Goal: Task Accomplishment & Management: Use online tool/utility

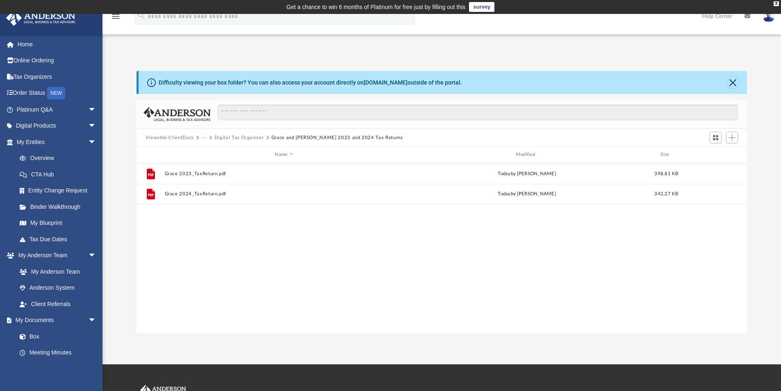
scroll to position [180, 604]
click at [734, 137] on span "Add" at bounding box center [732, 137] width 7 height 7
click at [717, 154] on li "Upload" at bounding box center [720, 154] width 26 height 9
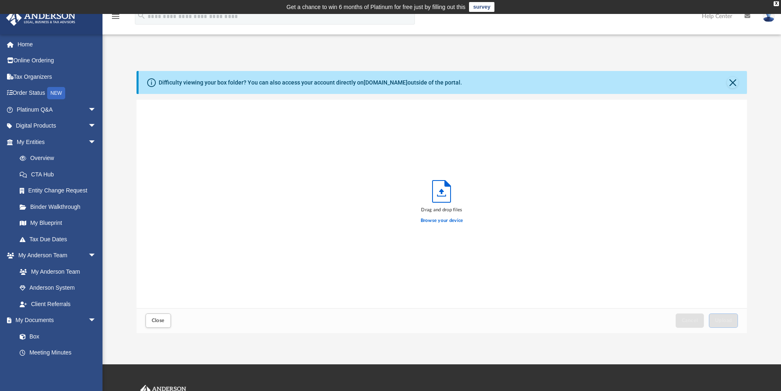
scroll to position [202, 604]
click at [456, 222] on label "Browse your device" at bounding box center [442, 220] width 43 height 7
click at [0, 0] on input "Browse your device" at bounding box center [0, 0] width 0 height 0
click at [445, 220] on label "Browse your device" at bounding box center [442, 220] width 43 height 7
click at [0, 0] on input "Browse your device" at bounding box center [0, 0] width 0 height 0
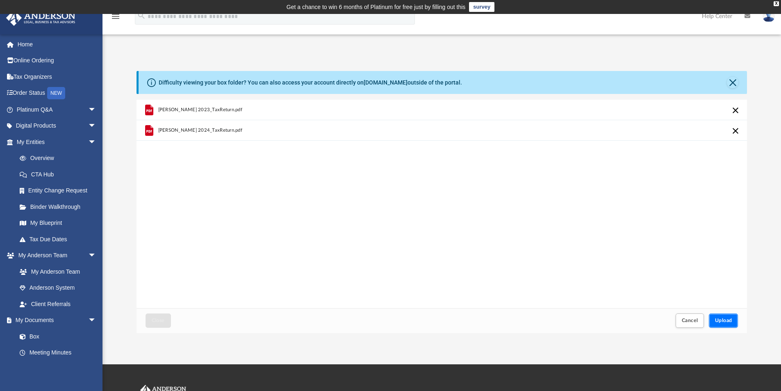
click at [718, 320] on span "Upload" at bounding box center [723, 320] width 17 height 5
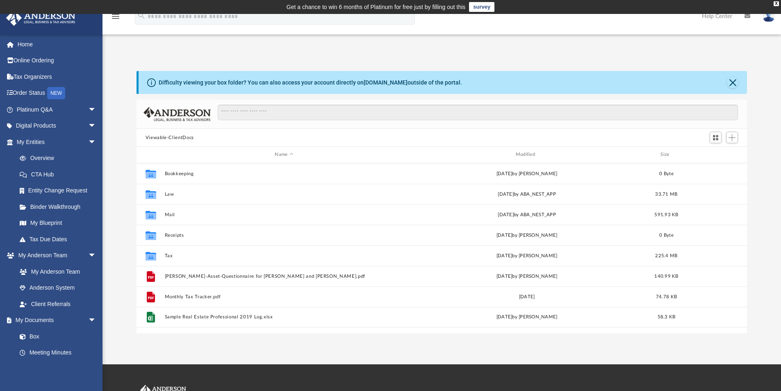
scroll to position [180, 604]
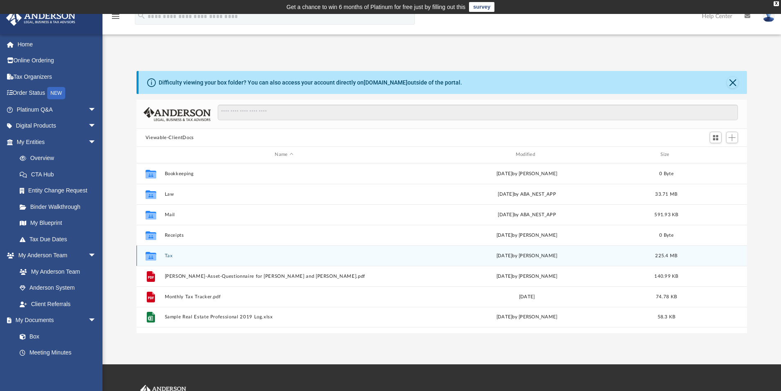
click at [171, 254] on button "Tax" at bounding box center [283, 255] width 239 height 5
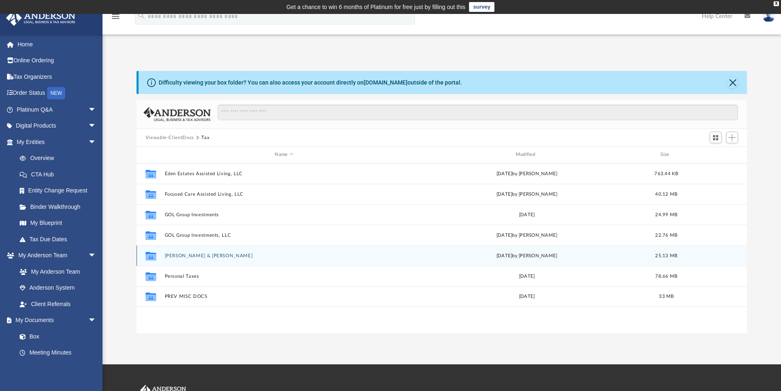
click at [198, 254] on button "Mace, Kevin & Harris, Heather" at bounding box center [283, 255] width 239 height 5
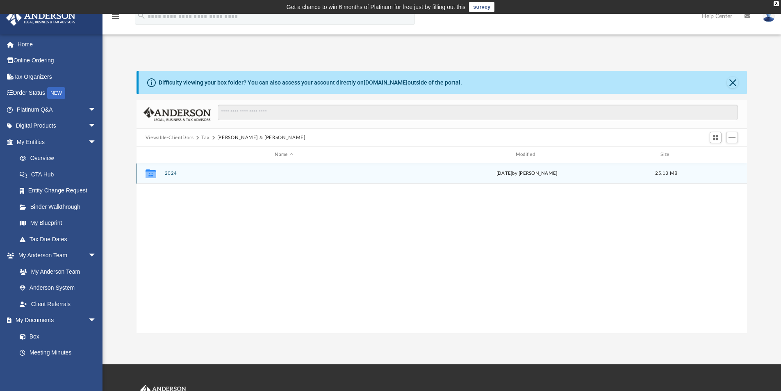
click at [170, 170] on div "Collaborated Folder 2024 yesterday by Kevin Mace 25.13 MB" at bounding box center [442, 173] width 611 height 21
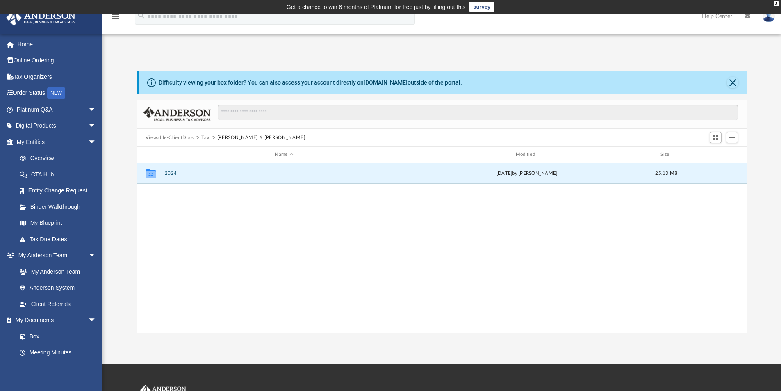
click at [169, 172] on button "2024" at bounding box center [283, 173] width 239 height 5
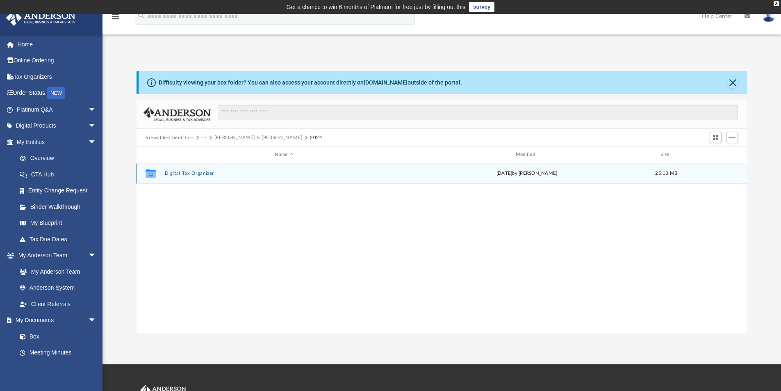
click at [181, 171] on button "Digital Tax Organizer" at bounding box center [283, 173] width 239 height 5
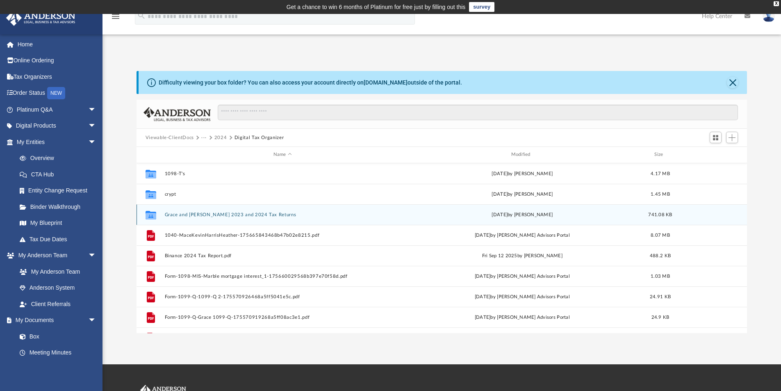
click at [222, 213] on button "Grace and [PERSON_NAME] 2023 and 2024 Tax Returns" at bounding box center [282, 214] width 236 height 5
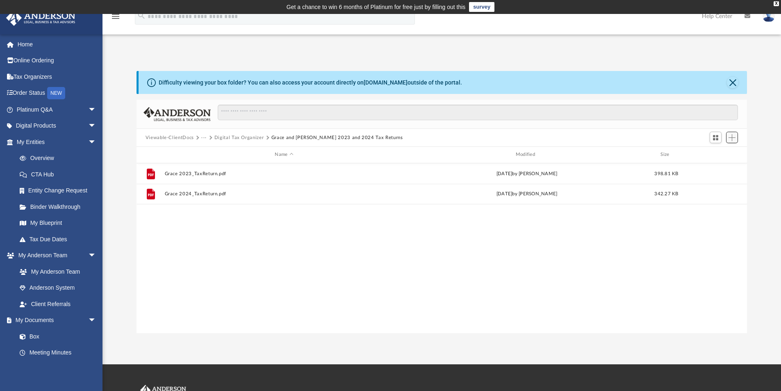
click at [732, 135] on span "Add" at bounding box center [732, 137] width 7 height 7
click at [720, 154] on li "Upload" at bounding box center [720, 154] width 26 height 9
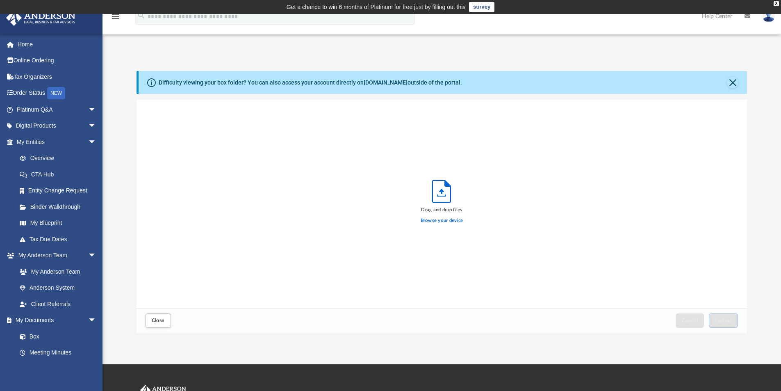
scroll to position [202, 604]
click at [458, 221] on label "Browse your device" at bounding box center [442, 220] width 43 height 7
click at [0, 0] on input "Browse your device" at bounding box center [0, 0] width 0 height 0
click at [724, 315] on button "Upload" at bounding box center [724, 320] width 30 height 14
click at [447, 221] on label "Select More Files" at bounding box center [441, 219] width 37 height 7
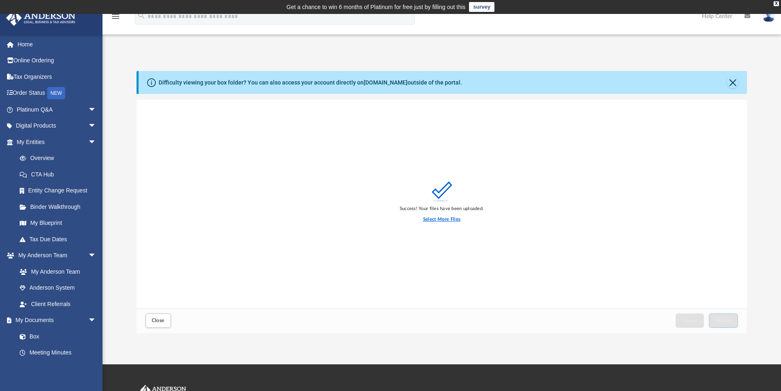
click at [0, 0] on input "Select More Files" at bounding box center [0, 0] width 0 height 0
click at [716, 321] on span "Upload" at bounding box center [723, 320] width 17 height 5
click at [437, 221] on label "Select More Files" at bounding box center [441, 219] width 37 height 7
click at [0, 0] on input "Select More Files" at bounding box center [0, 0] width 0 height 0
click at [730, 78] on button "Close" at bounding box center [732, 82] width 11 height 11
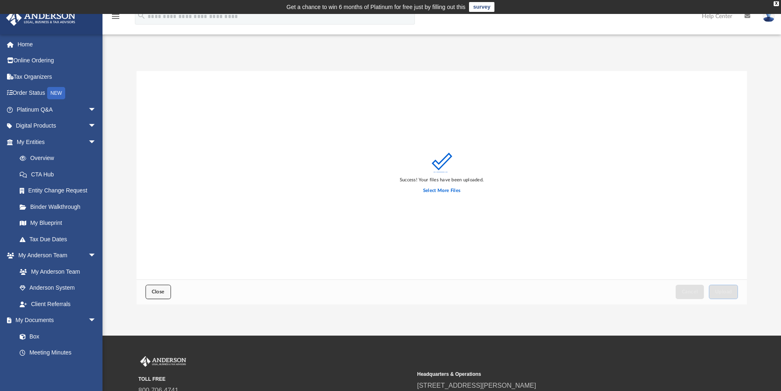
click at [161, 289] on button "Close" at bounding box center [158, 292] width 25 height 14
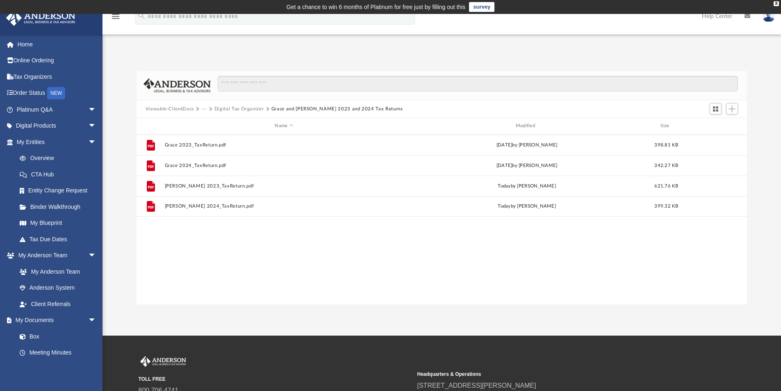
click at [253, 105] on button "Digital Tax Organizer" at bounding box center [239, 108] width 50 height 7
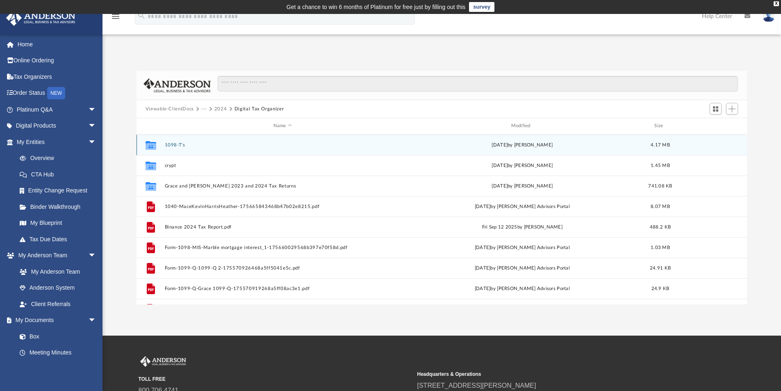
click at [177, 143] on button "1098-T's" at bounding box center [282, 144] width 236 height 5
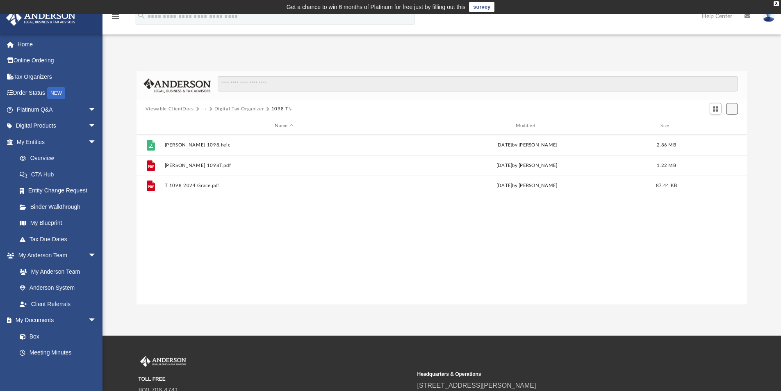
click at [733, 111] on span "Add" at bounding box center [732, 108] width 7 height 7
click at [714, 125] on li "Upload" at bounding box center [720, 125] width 26 height 9
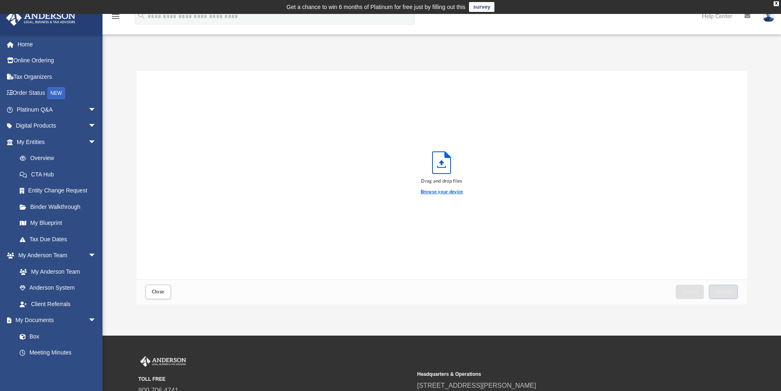
click at [444, 191] on label "Browse your device" at bounding box center [442, 191] width 43 height 7
click at [0, 0] on input "Browse your device" at bounding box center [0, 0] width 0 height 0
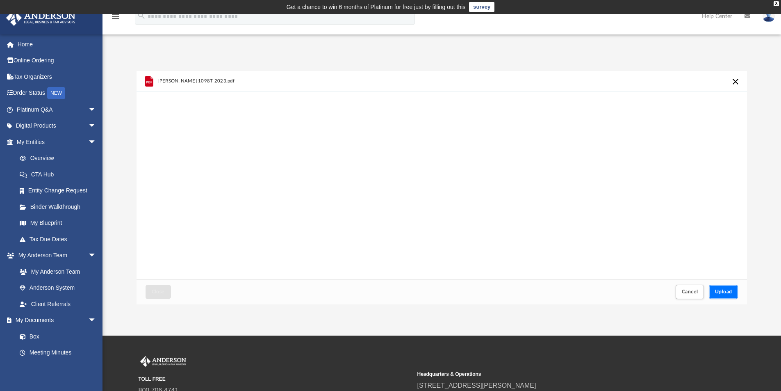
click at [717, 292] on span "Upload" at bounding box center [723, 291] width 17 height 5
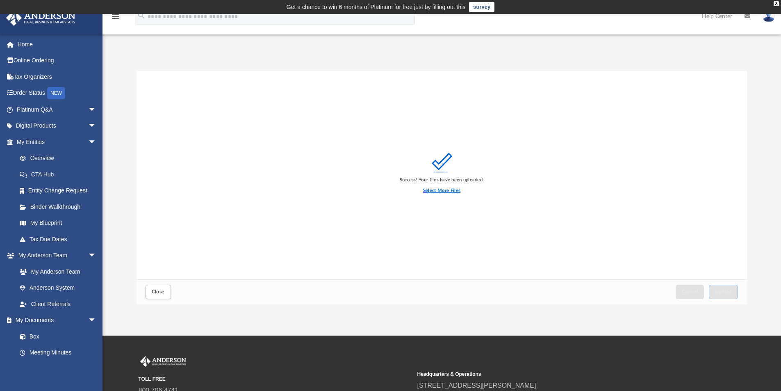
click at [434, 189] on label "Select More Files" at bounding box center [441, 190] width 37 height 7
click at [0, 0] on input "Select More Files" at bounding box center [0, 0] width 0 height 0
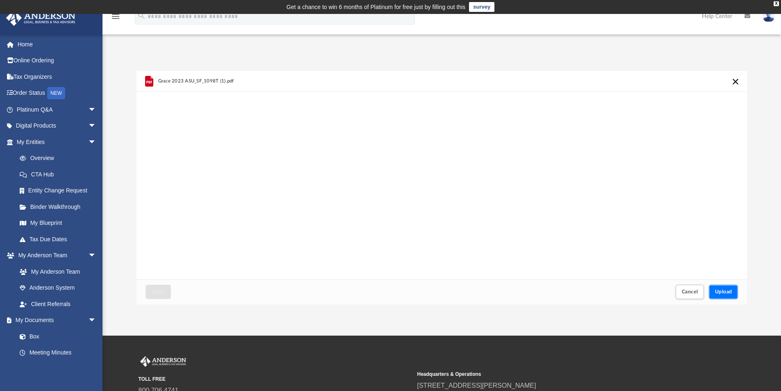
click at [721, 291] on span "Upload" at bounding box center [723, 291] width 17 height 5
